Goal: Transaction & Acquisition: Purchase product/service

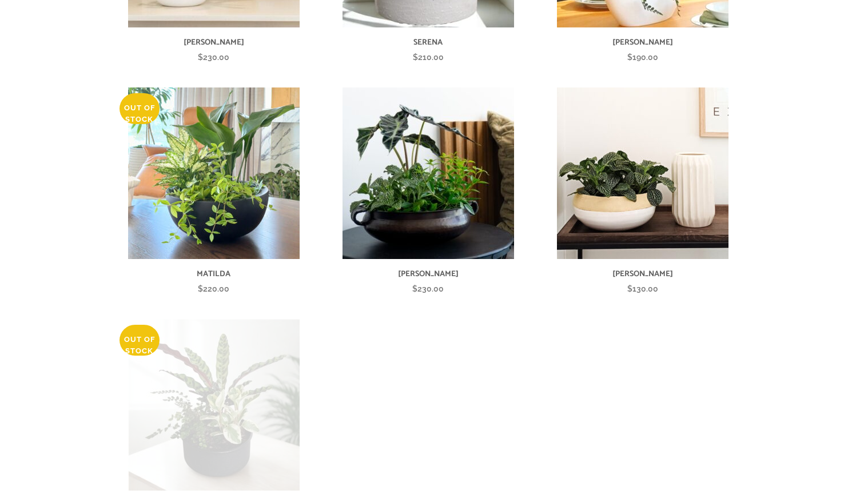
scroll to position [716, 0]
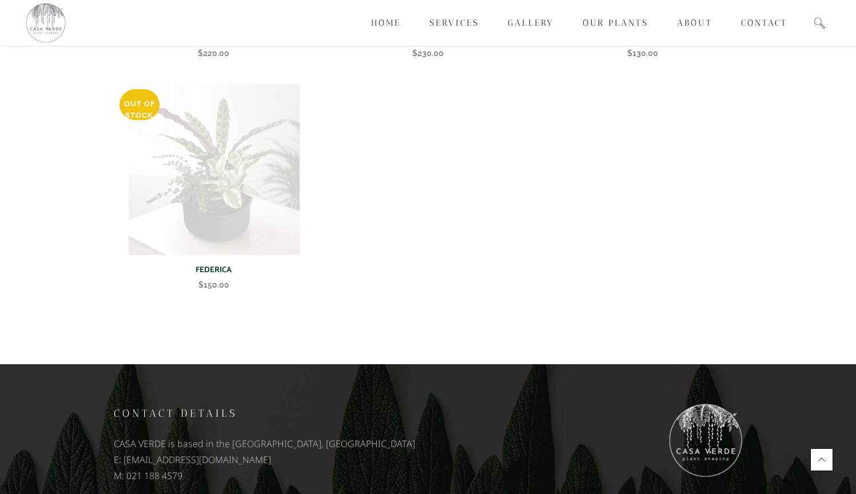
click at [240, 130] on img at bounding box center [214, 169] width 172 height 172
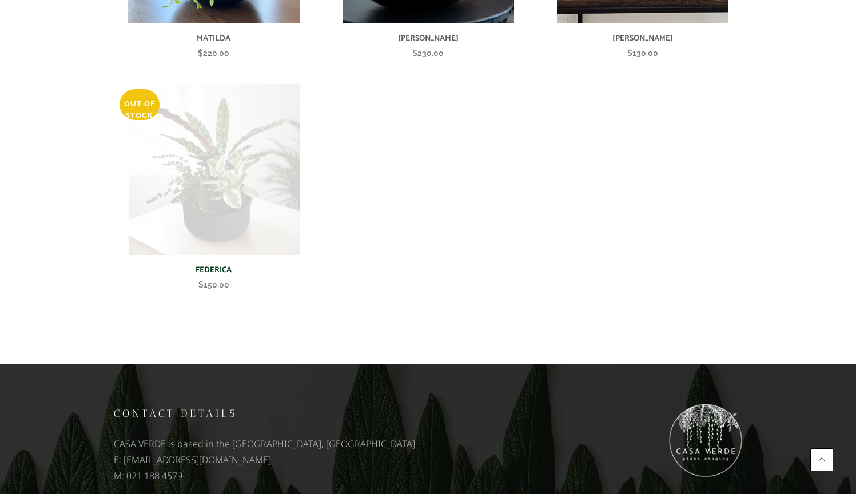
scroll to position [290, 0]
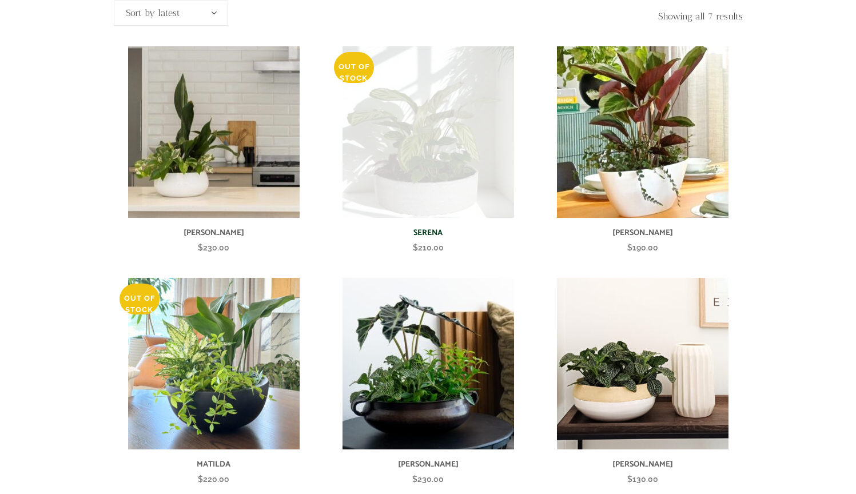
click at [431, 98] on img at bounding box center [428, 132] width 172 height 172
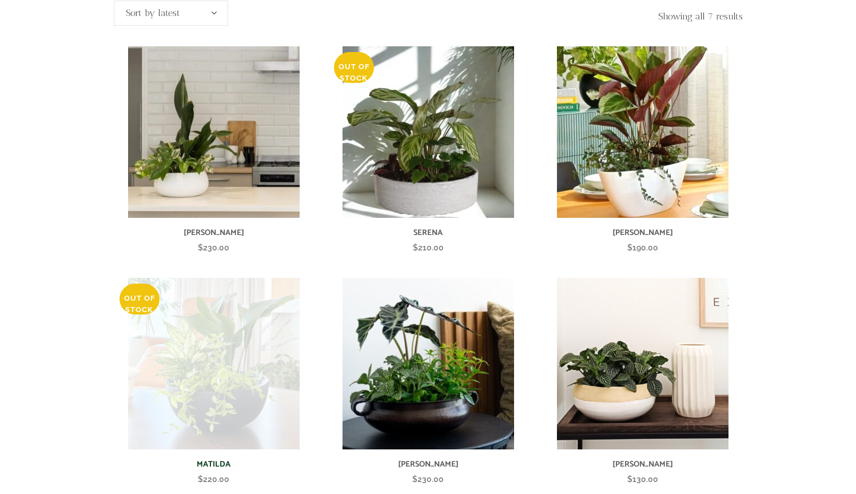
scroll to position [716, 0]
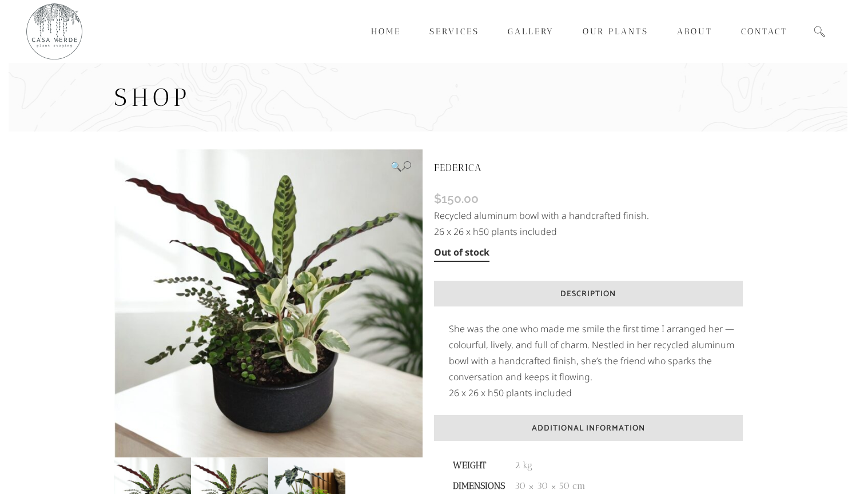
scroll to position [178, 0]
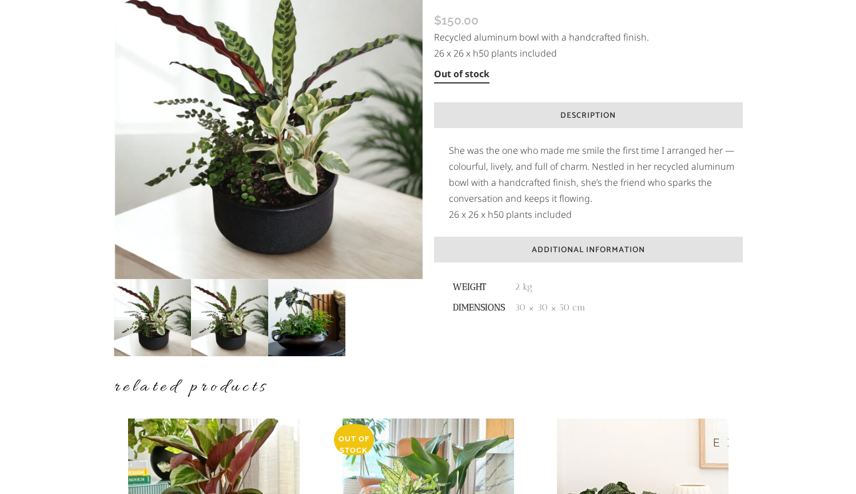
click at [221, 310] on img at bounding box center [229, 317] width 77 height 77
click at [294, 314] on img at bounding box center [306, 317] width 77 height 77
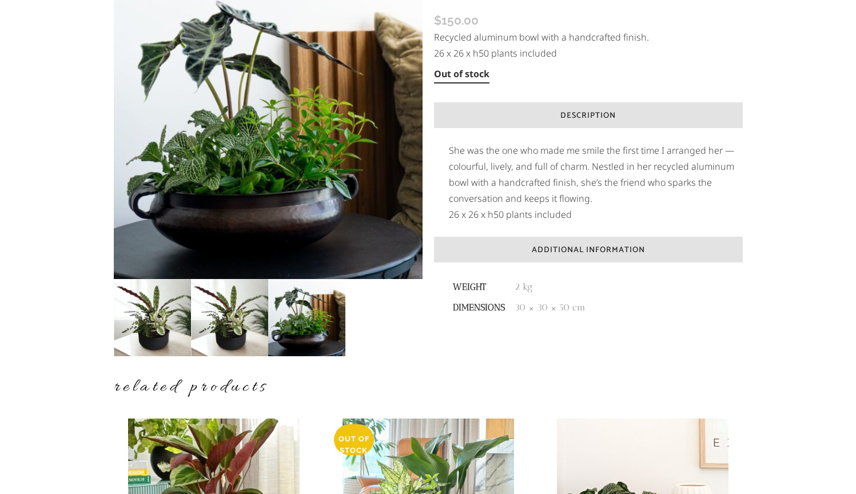
click at [328, 309] on img at bounding box center [306, 317] width 77 height 77
click at [234, 310] on img at bounding box center [229, 317] width 77 height 77
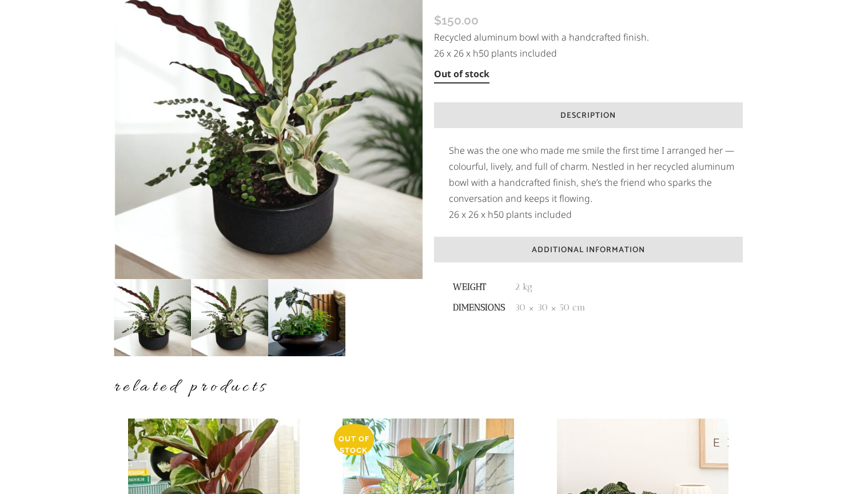
click at [184, 311] on img at bounding box center [152, 317] width 77 height 77
click at [82, 177] on div "🔍 FEDERICA $ 150.00 Recycled aluminum bowl with a handcrafted finish. 26 x 26 x…" at bounding box center [428, 322] width 839 height 738
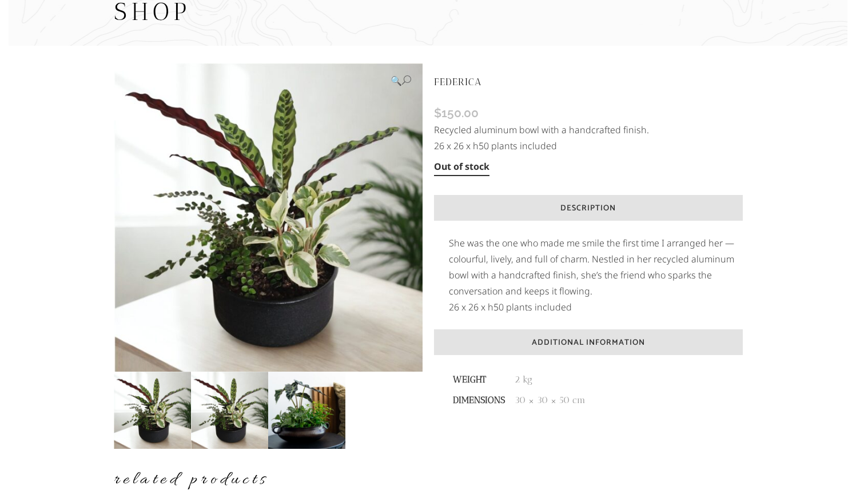
scroll to position [0, 0]
